Goal: Obtain resource: Obtain resource

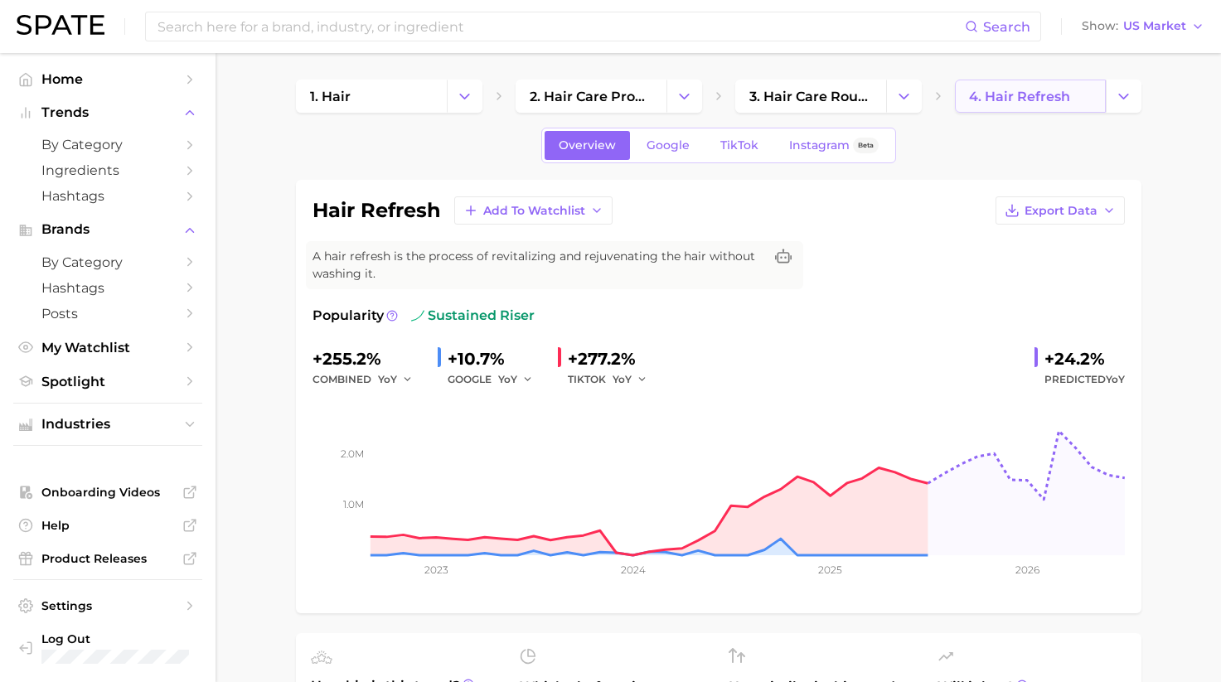
click at [1041, 99] on span "4. hair refresh" at bounding box center [1019, 97] width 101 height 16
click at [1104, 92] on link "4. hair refresh" at bounding box center [1030, 96] width 151 height 33
click at [1123, 94] on icon "Change Category" at bounding box center [1123, 96] width 17 height 17
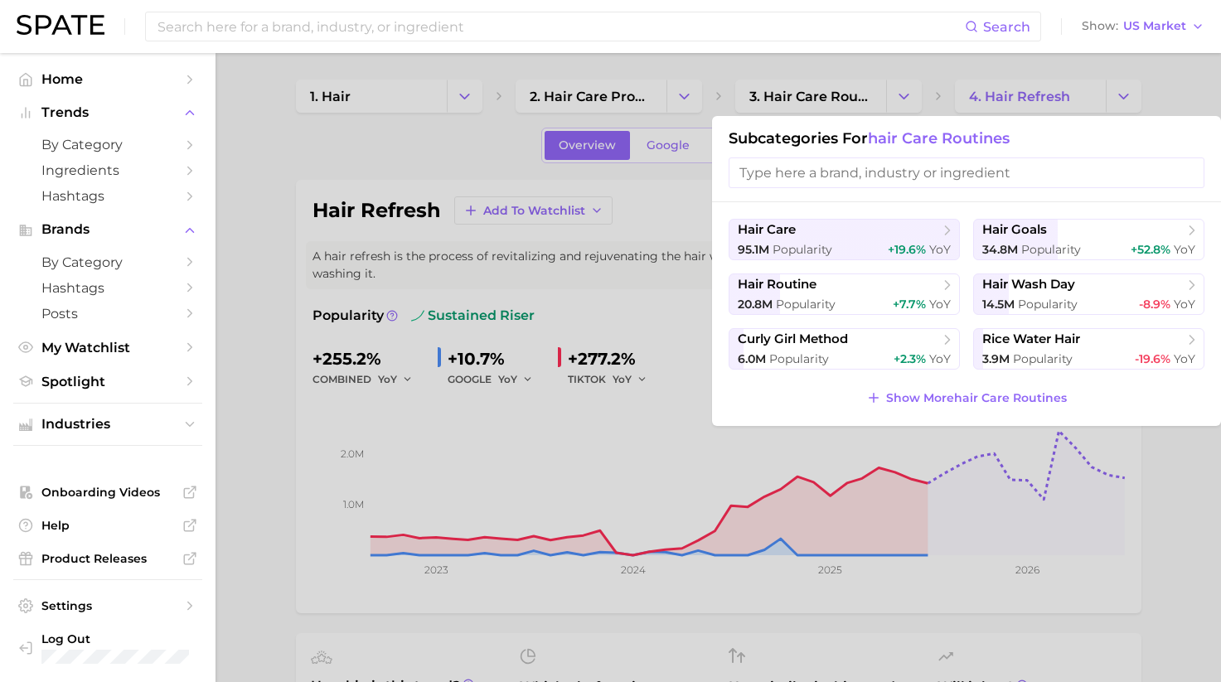
click at [929, 181] on input "search" at bounding box center [967, 173] width 476 height 31
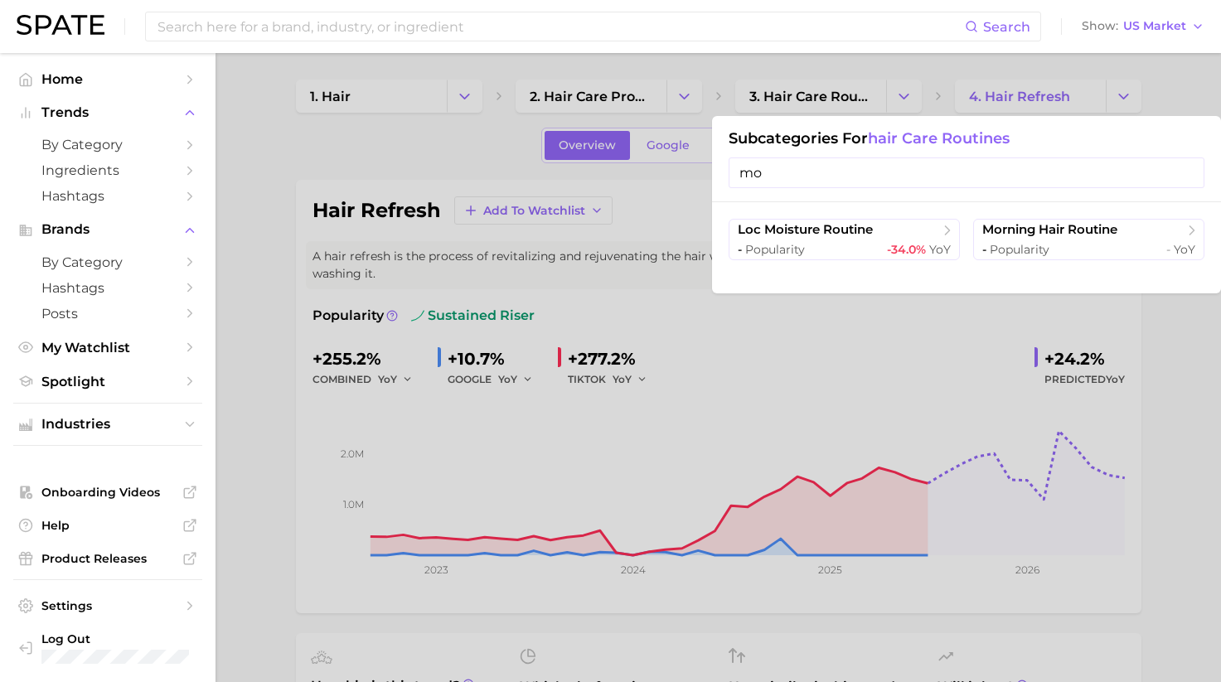
type input "m"
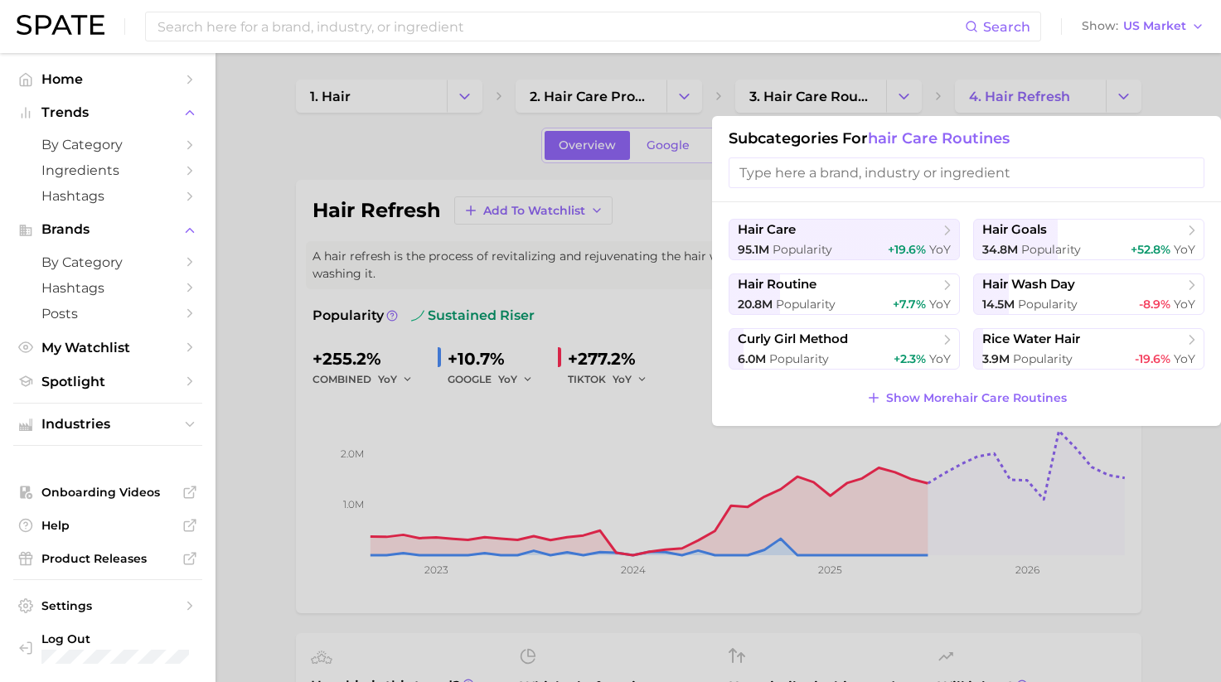
click at [774, 91] on div at bounding box center [610, 341] width 1221 height 682
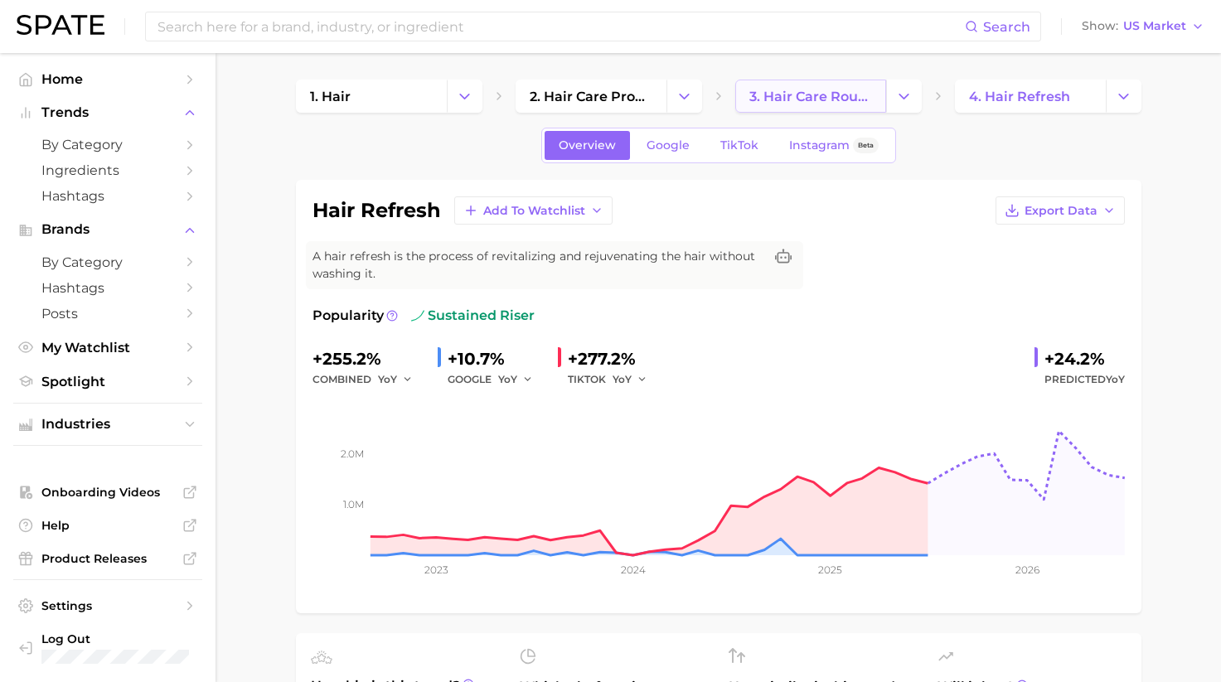
click at [852, 91] on span "3. hair care routines" at bounding box center [811, 97] width 123 height 16
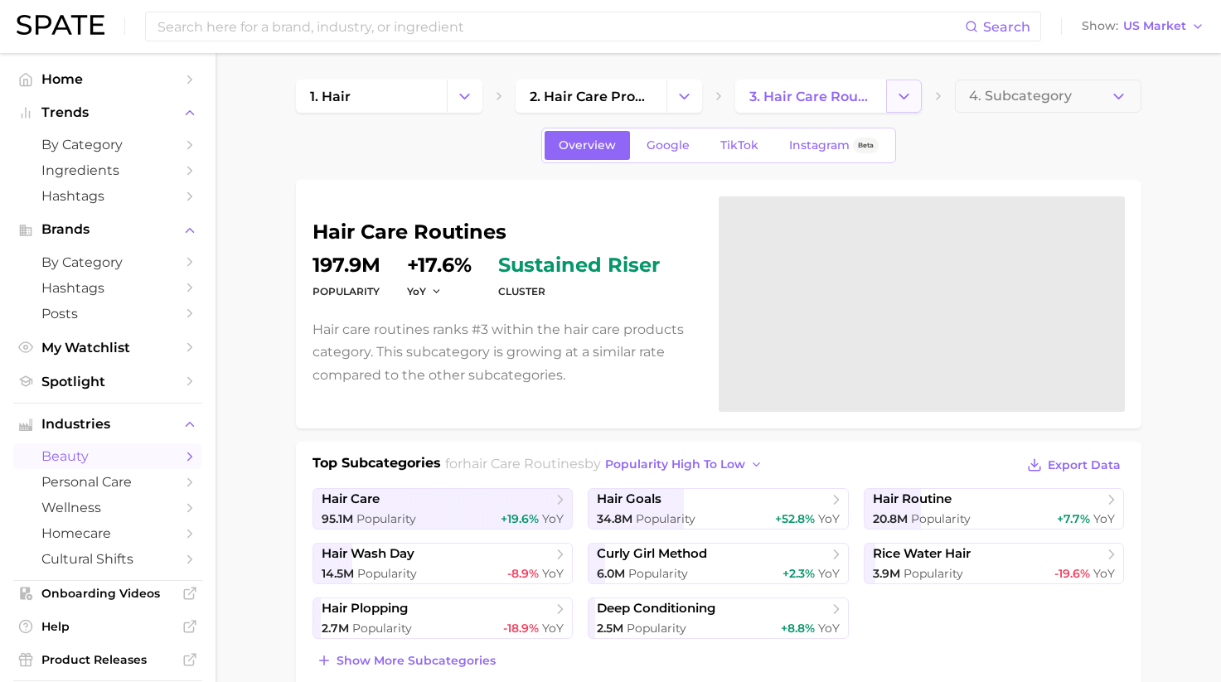
click at [888, 95] on button "Change Category" at bounding box center [904, 96] width 36 height 33
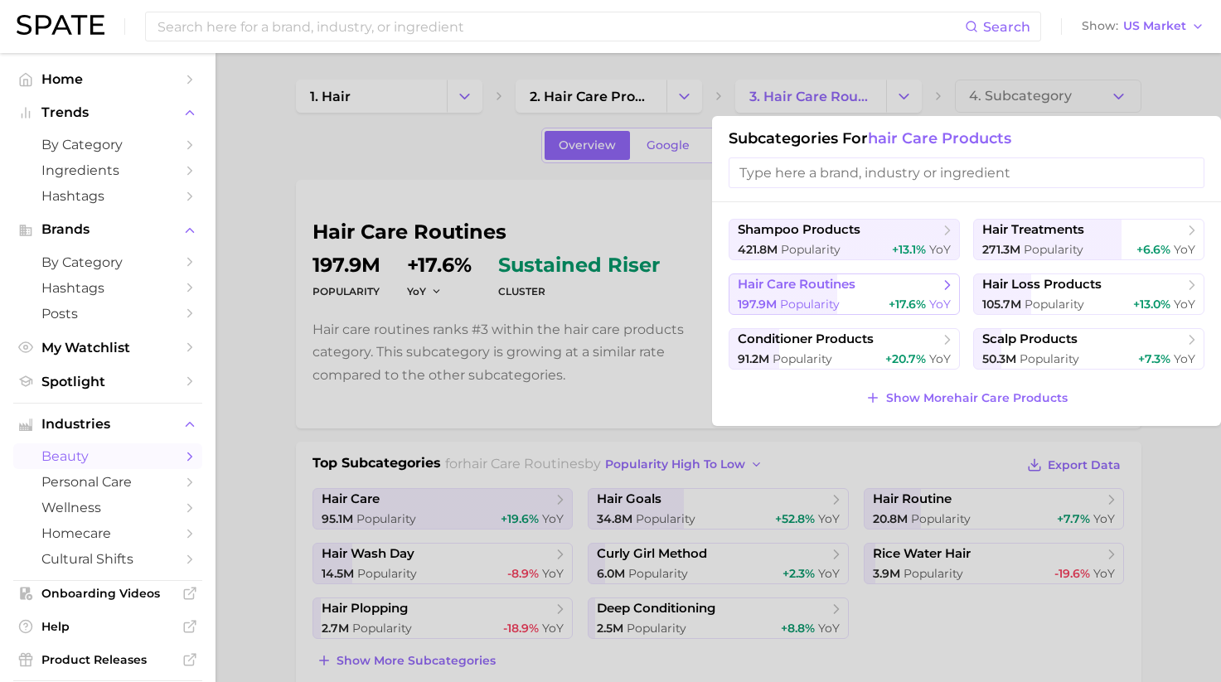
click at [875, 286] on span "hair care routines" at bounding box center [838, 285] width 201 height 17
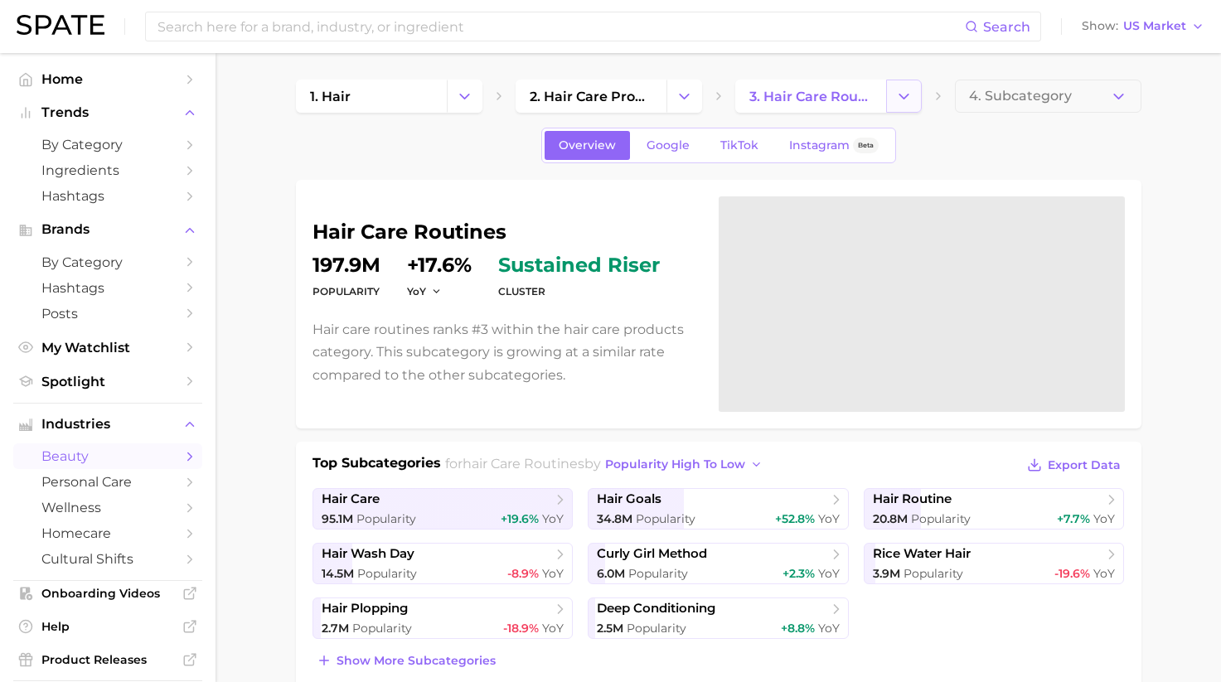
click at [904, 92] on icon "Change Category" at bounding box center [903, 96] width 17 height 17
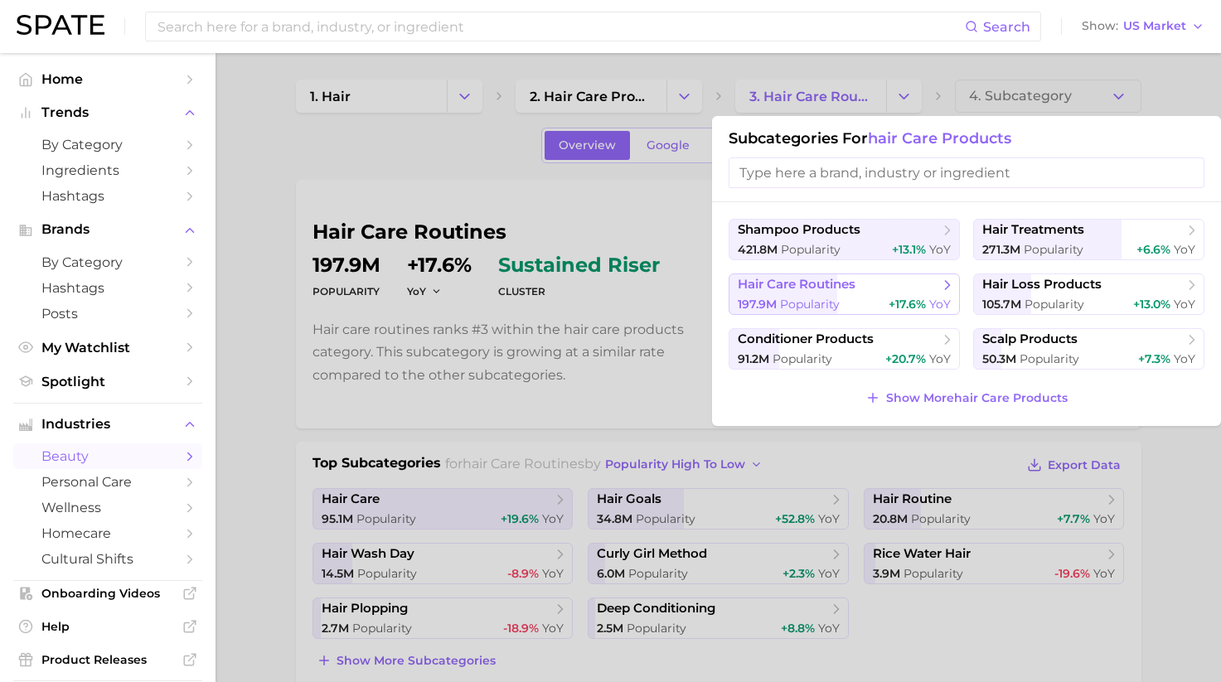
click at [895, 279] on span "hair care routines" at bounding box center [838, 285] width 201 height 17
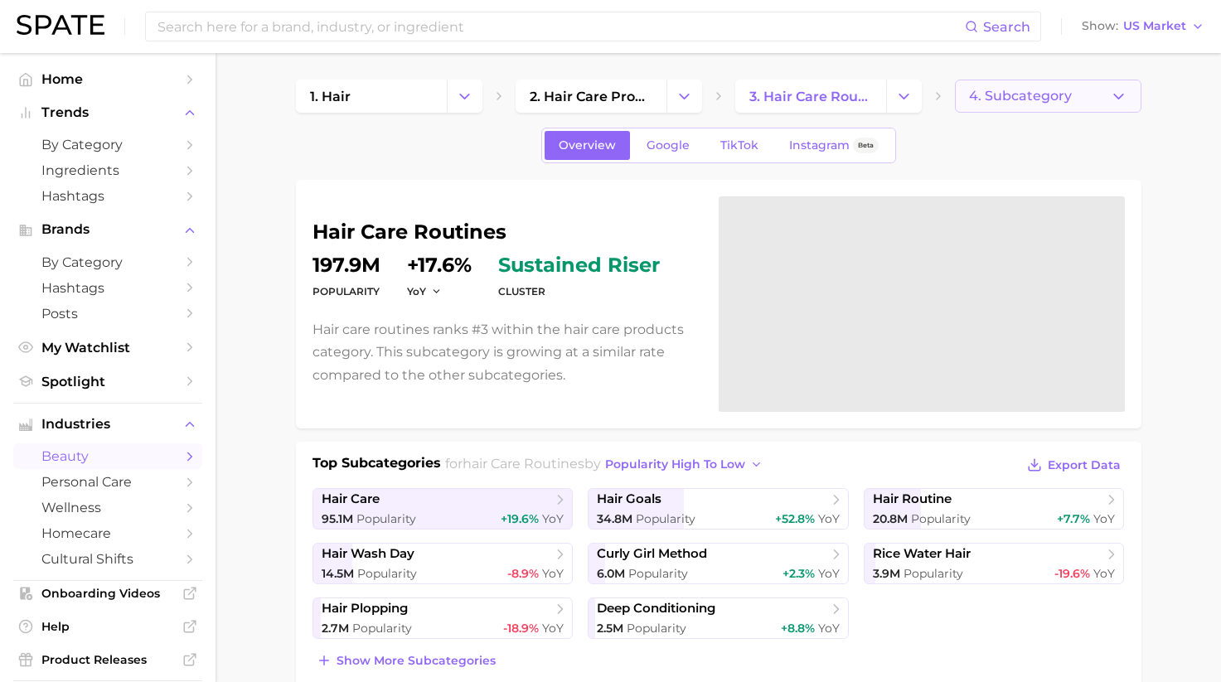
click at [1026, 98] on span "4. Subcategory" at bounding box center [1020, 96] width 103 height 15
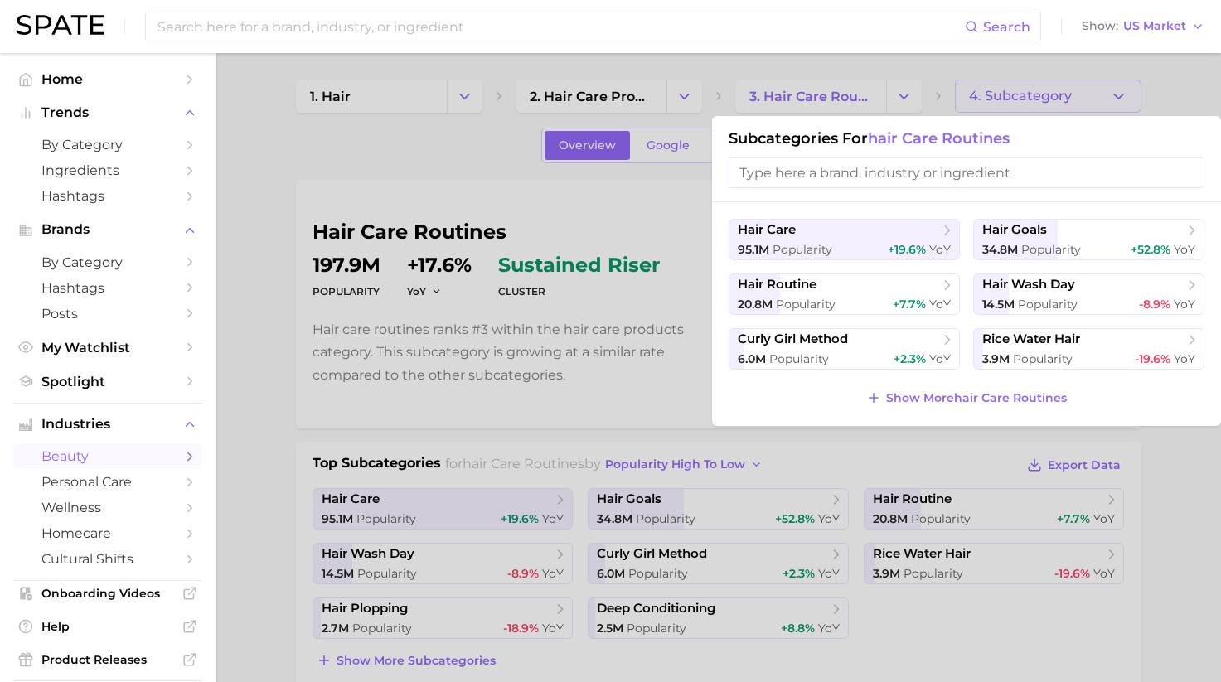
click at [905, 172] on input "search" at bounding box center [967, 173] width 476 height 31
type input "h"
click at [598, 469] on div at bounding box center [610, 341] width 1221 height 682
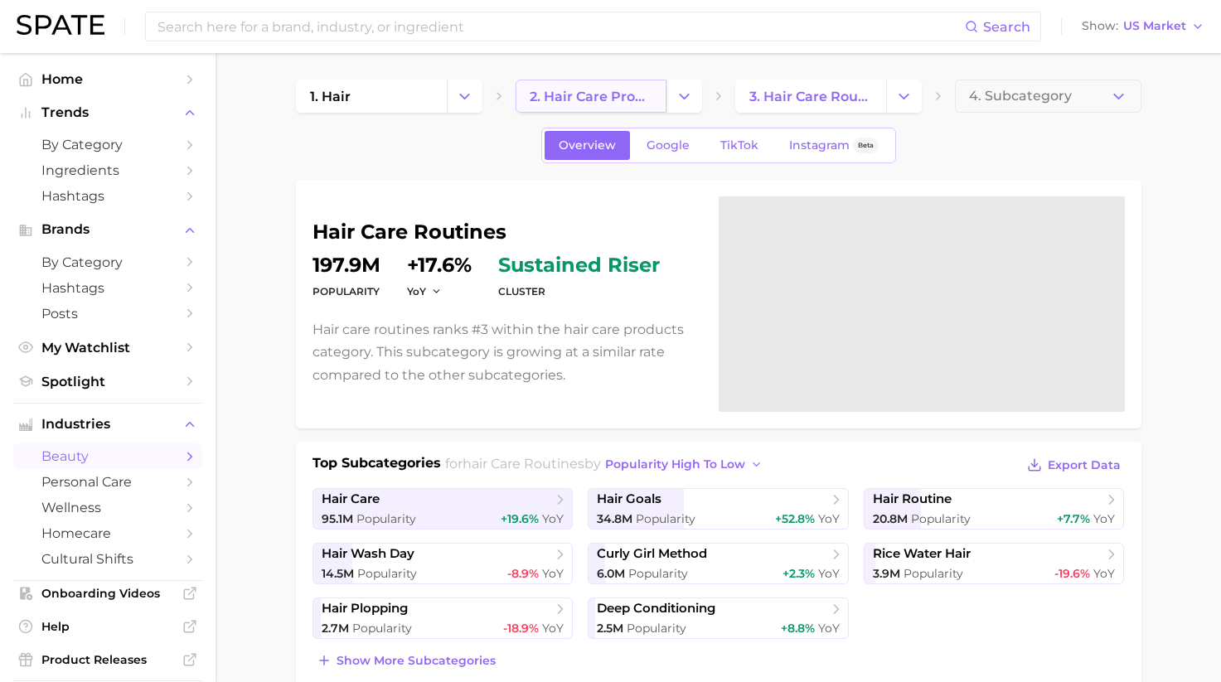
click at [639, 100] on span "2. hair care products" at bounding box center [591, 97] width 123 height 16
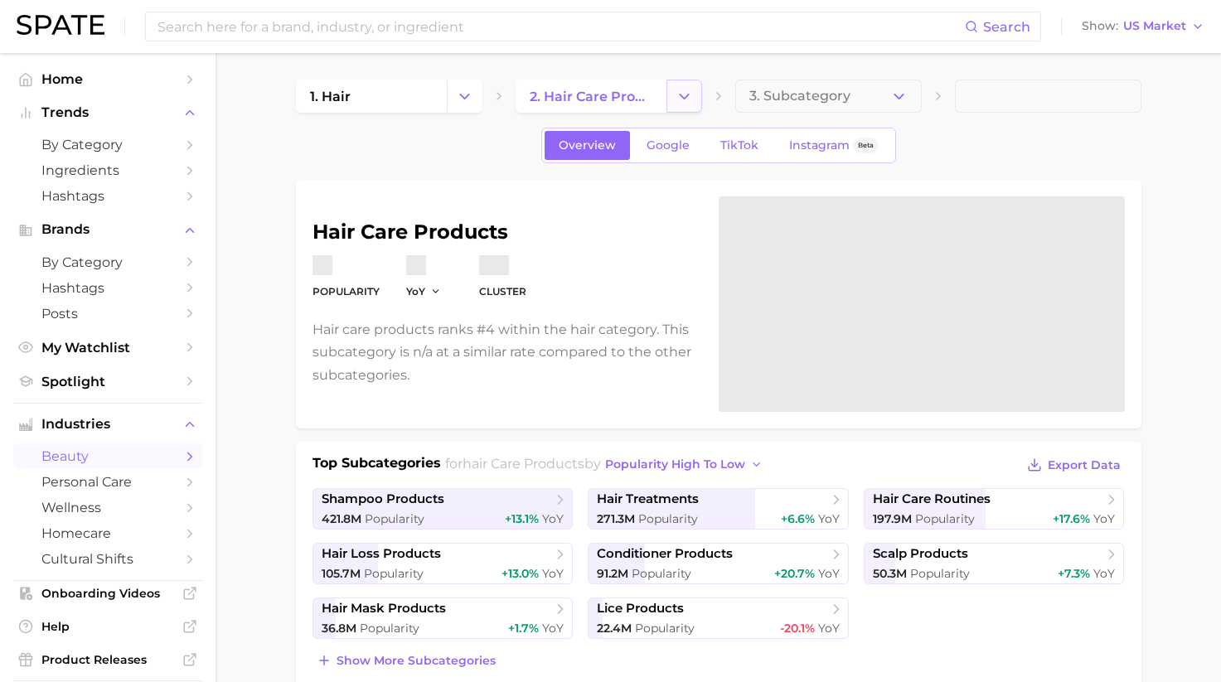
click at [675, 91] on button "Change Category" at bounding box center [685, 96] width 36 height 33
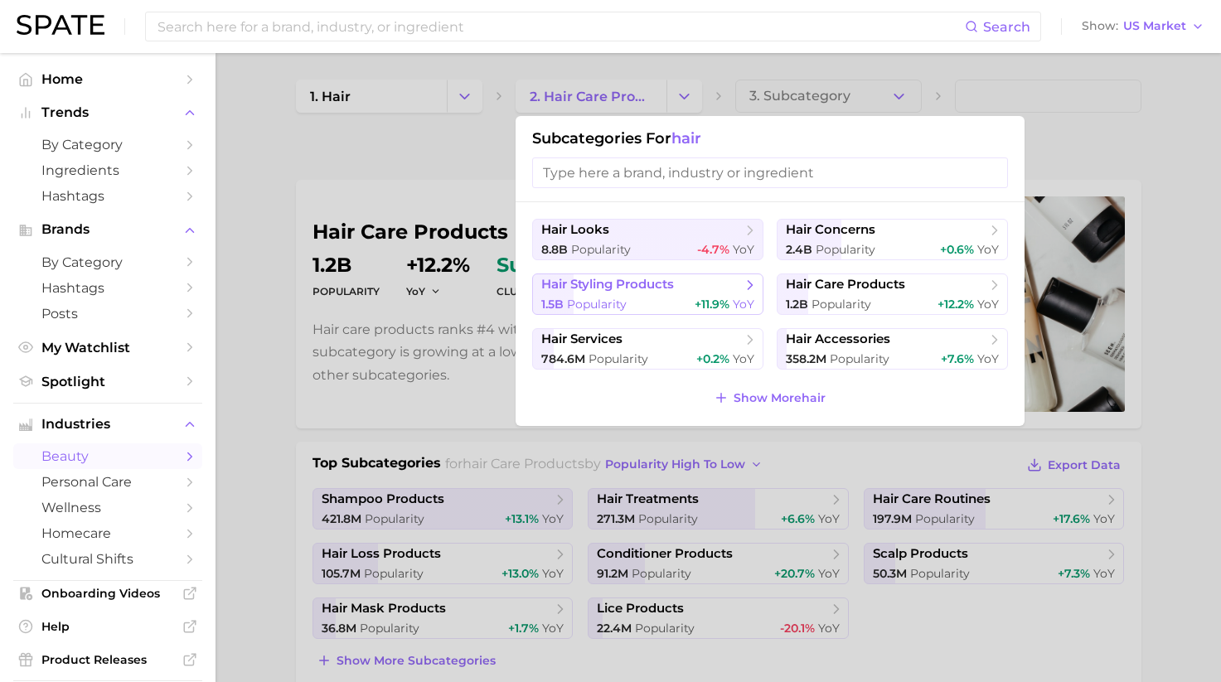
click at [660, 304] on div "1.5b Popularity +11.9% YoY" at bounding box center [647, 305] width 213 height 16
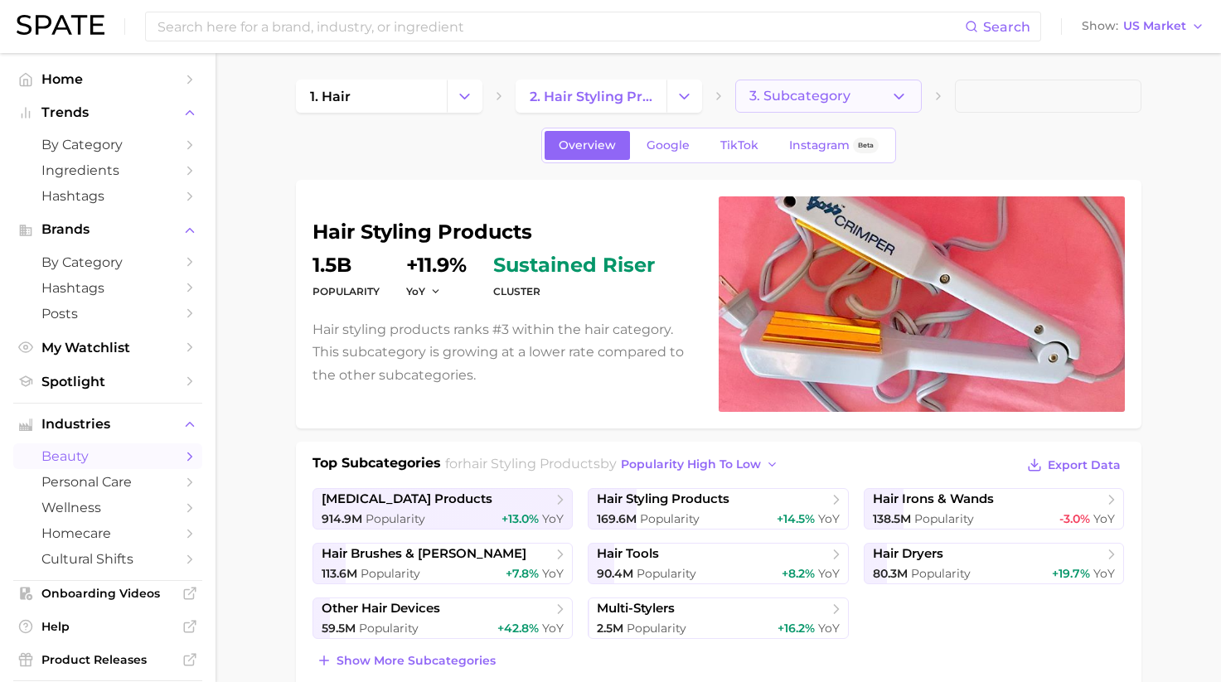
click at [863, 99] on button "3. Subcategory" at bounding box center [828, 96] width 187 height 33
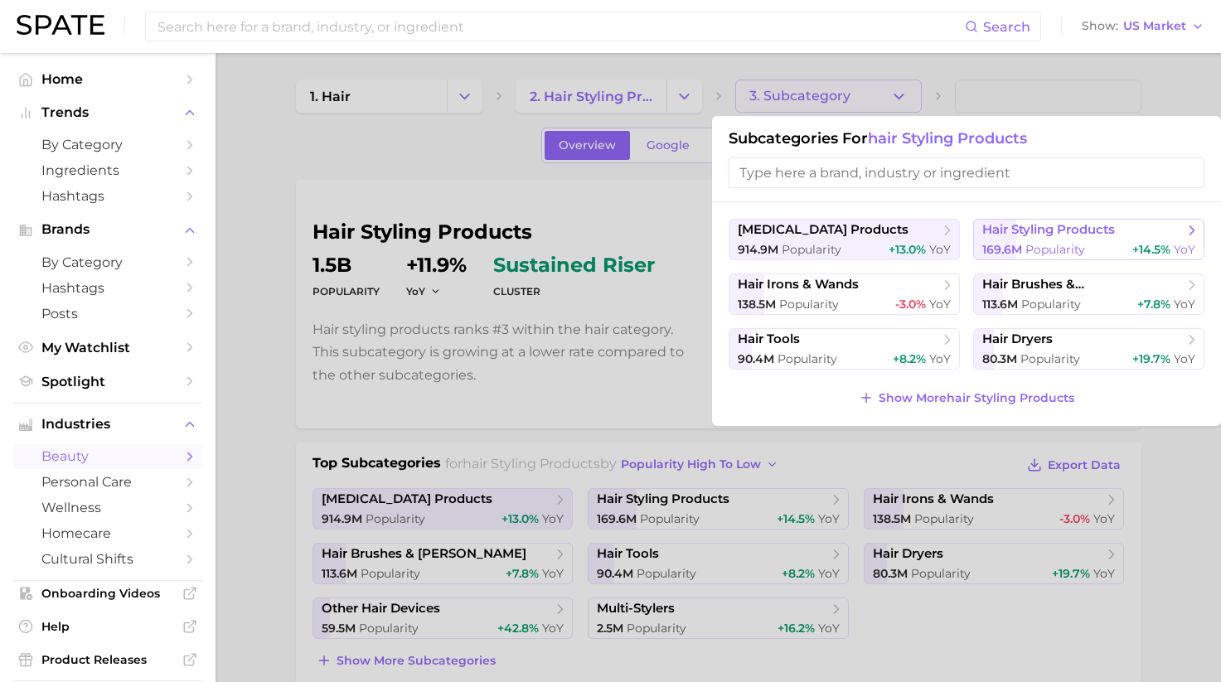
click at [1025, 234] on span "hair styling products" at bounding box center [1049, 230] width 133 height 16
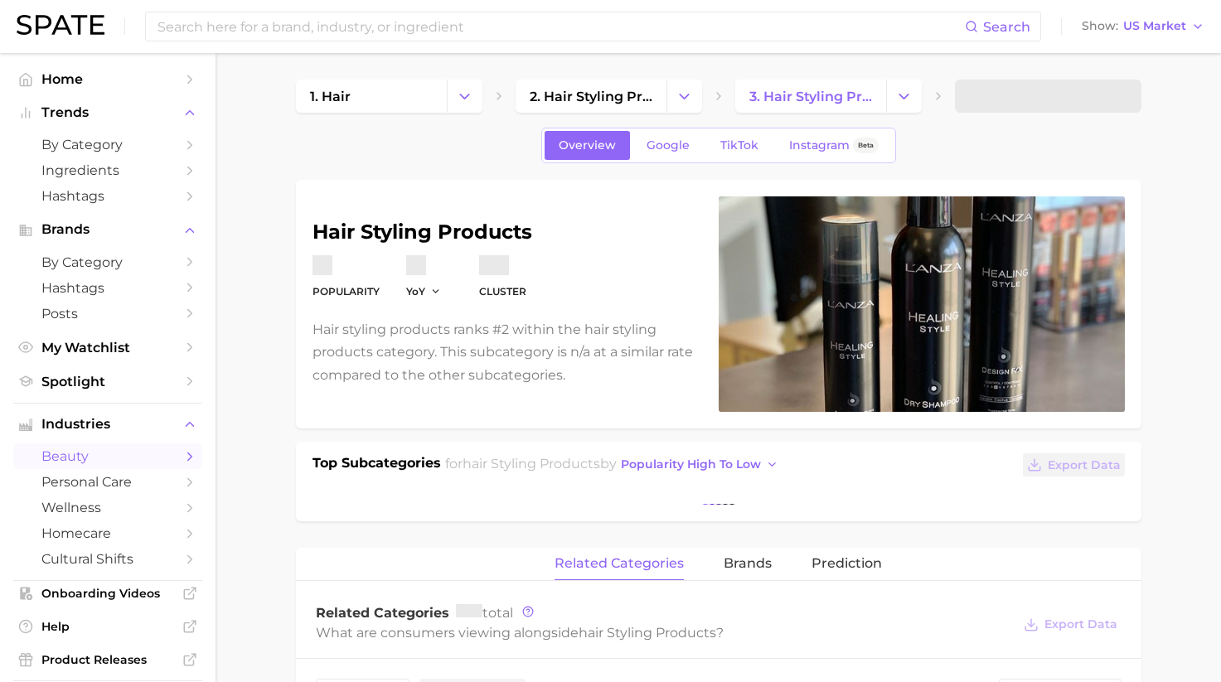
click at [1001, 93] on span at bounding box center [1048, 96] width 187 height 33
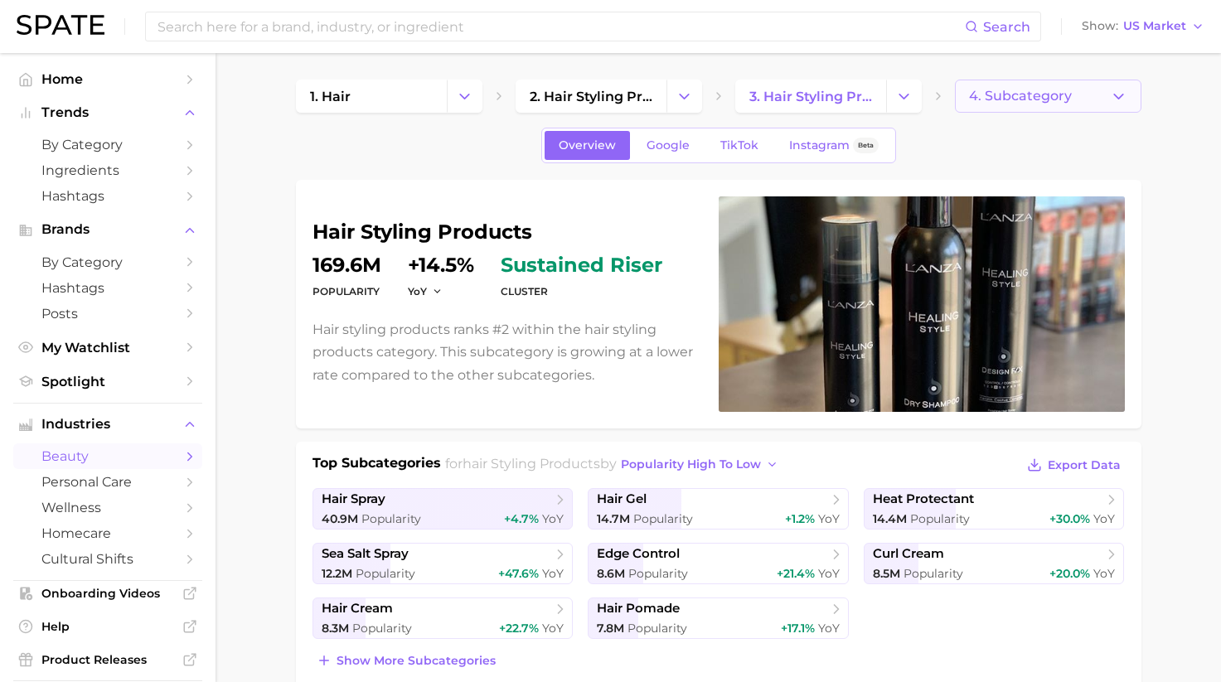
click at [1005, 96] on span "4. Subcategory" at bounding box center [1020, 96] width 103 height 15
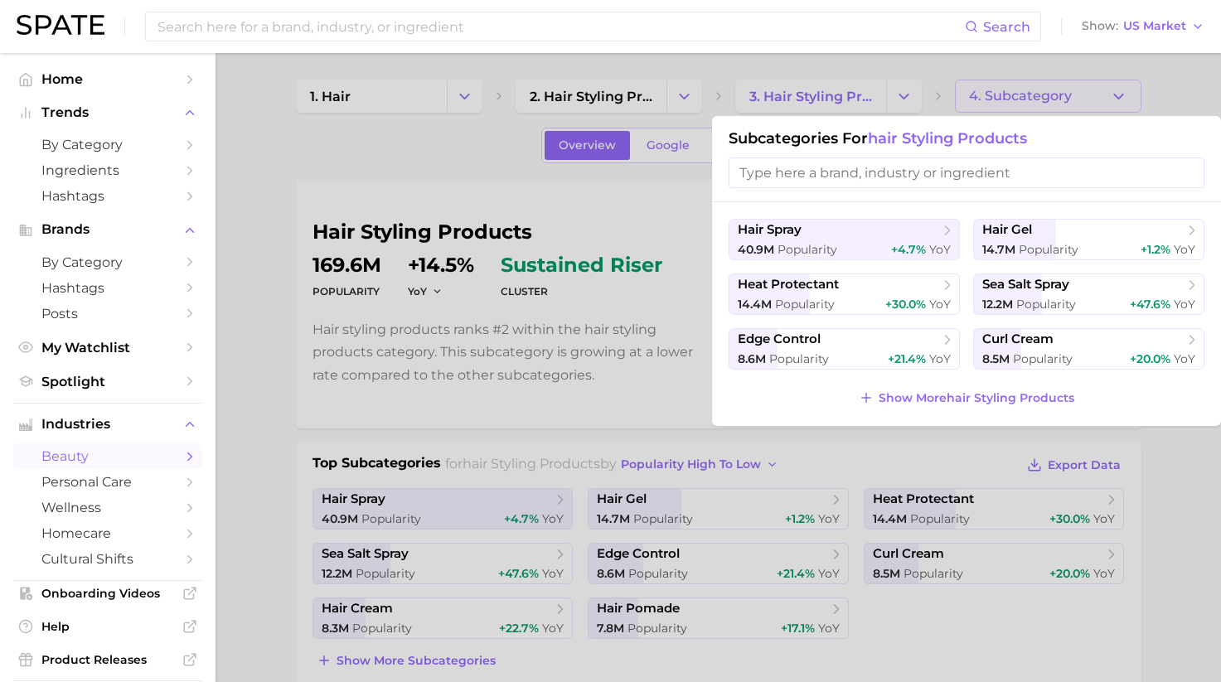
click at [915, 159] on input "search" at bounding box center [967, 173] width 476 height 31
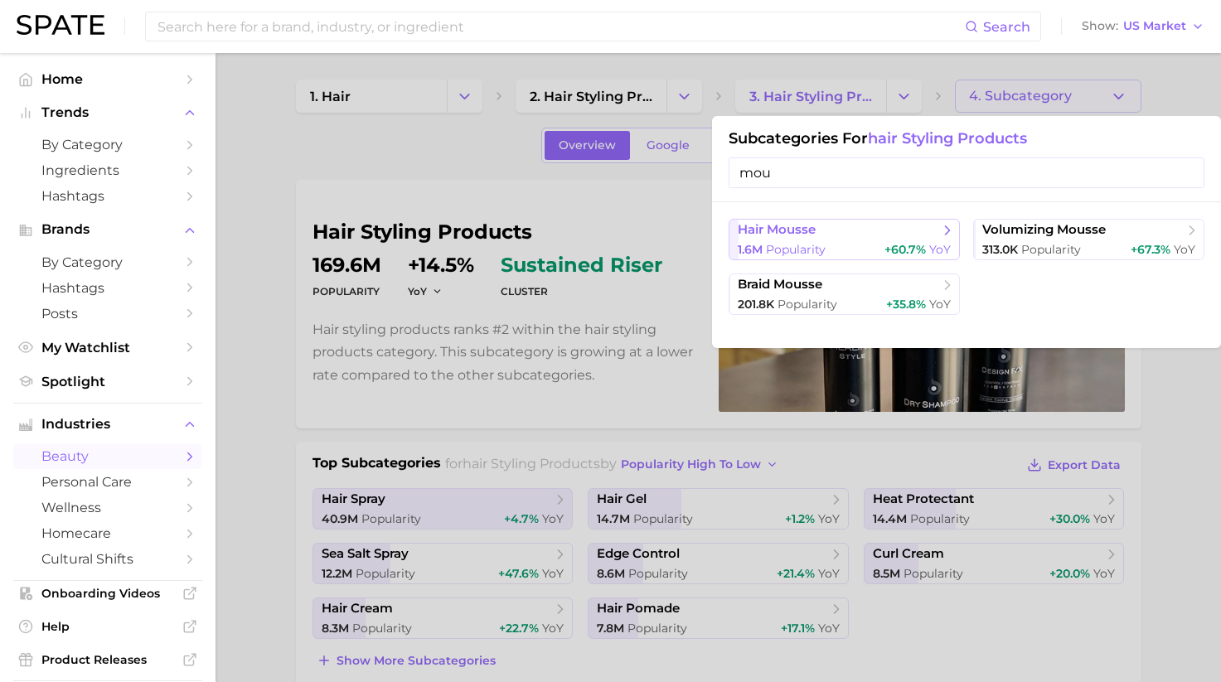
type input "mou"
click at [861, 226] on span "hair mousse" at bounding box center [838, 230] width 201 height 17
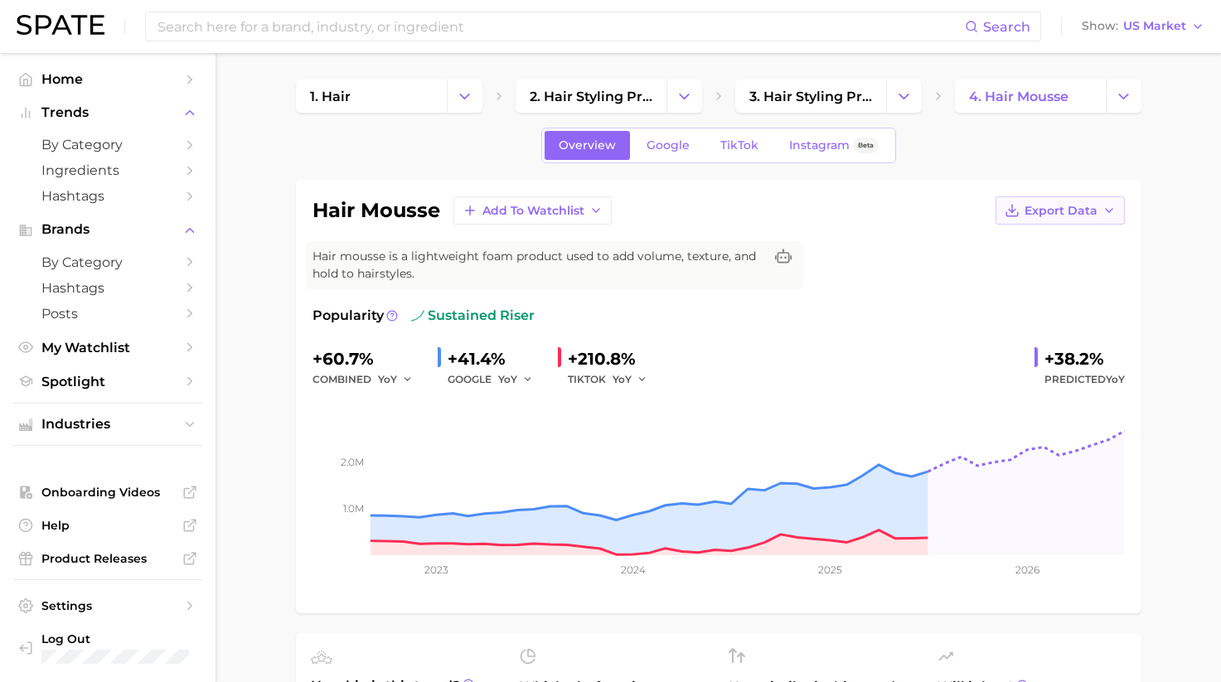
click at [1072, 219] on button "Export Data" at bounding box center [1060, 211] width 129 height 28
click at [1043, 263] on button "Time Series Image" at bounding box center [1034, 271] width 182 height 30
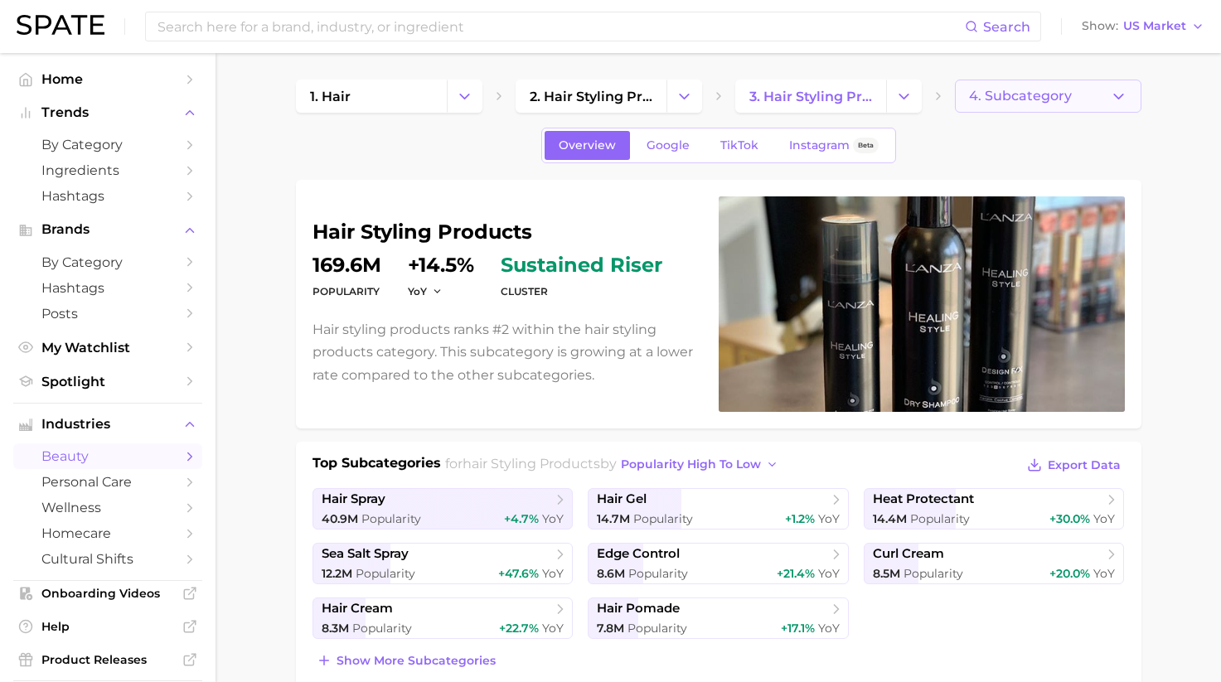
click at [1092, 104] on button "4. Subcategory" at bounding box center [1048, 96] width 187 height 33
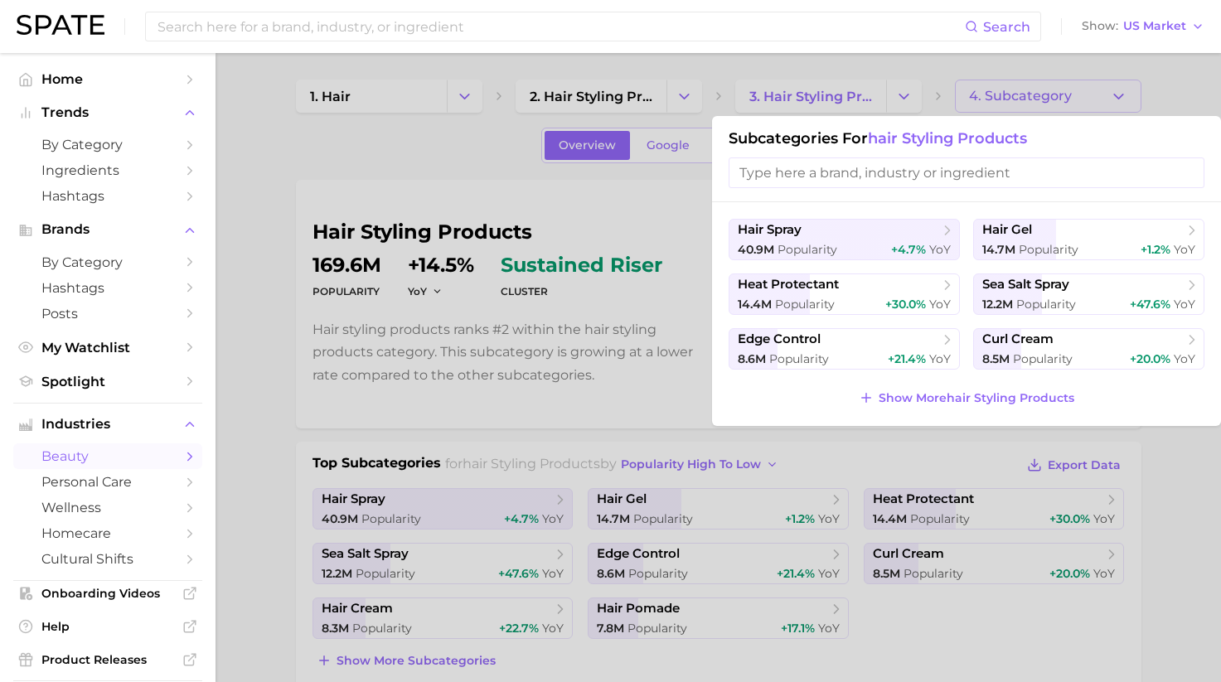
click at [856, 175] on input "search" at bounding box center [967, 173] width 476 height 31
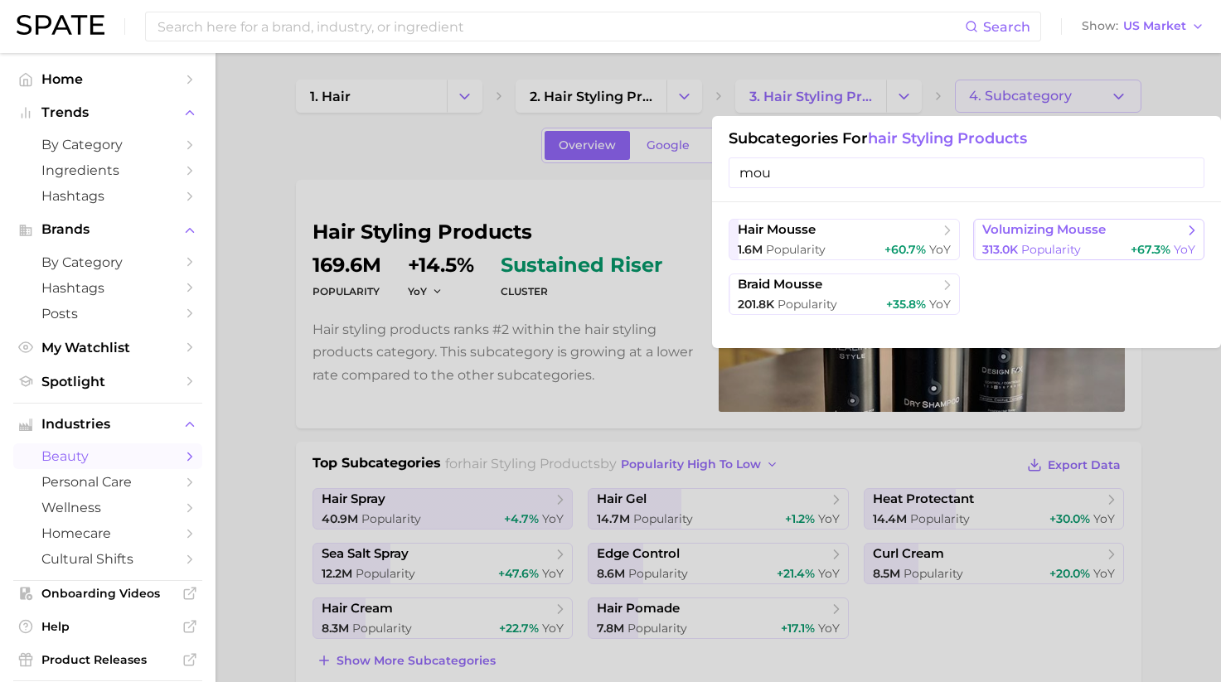
type input "mou"
click at [1044, 255] on span "Popularity" at bounding box center [1051, 249] width 60 height 15
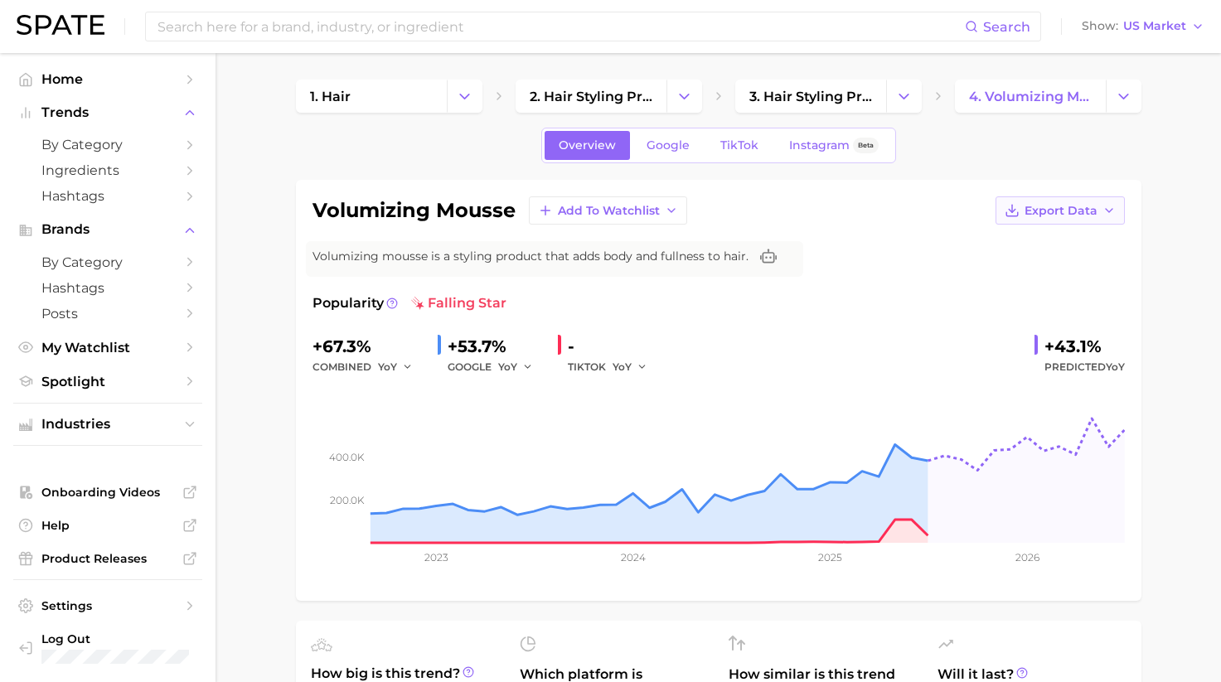
click at [1081, 210] on span "Export Data" at bounding box center [1061, 211] width 73 height 14
click at [1061, 267] on span "Time Series Image" at bounding box center [1026, 271] width 111 height 14
